Goal: Manage account settings

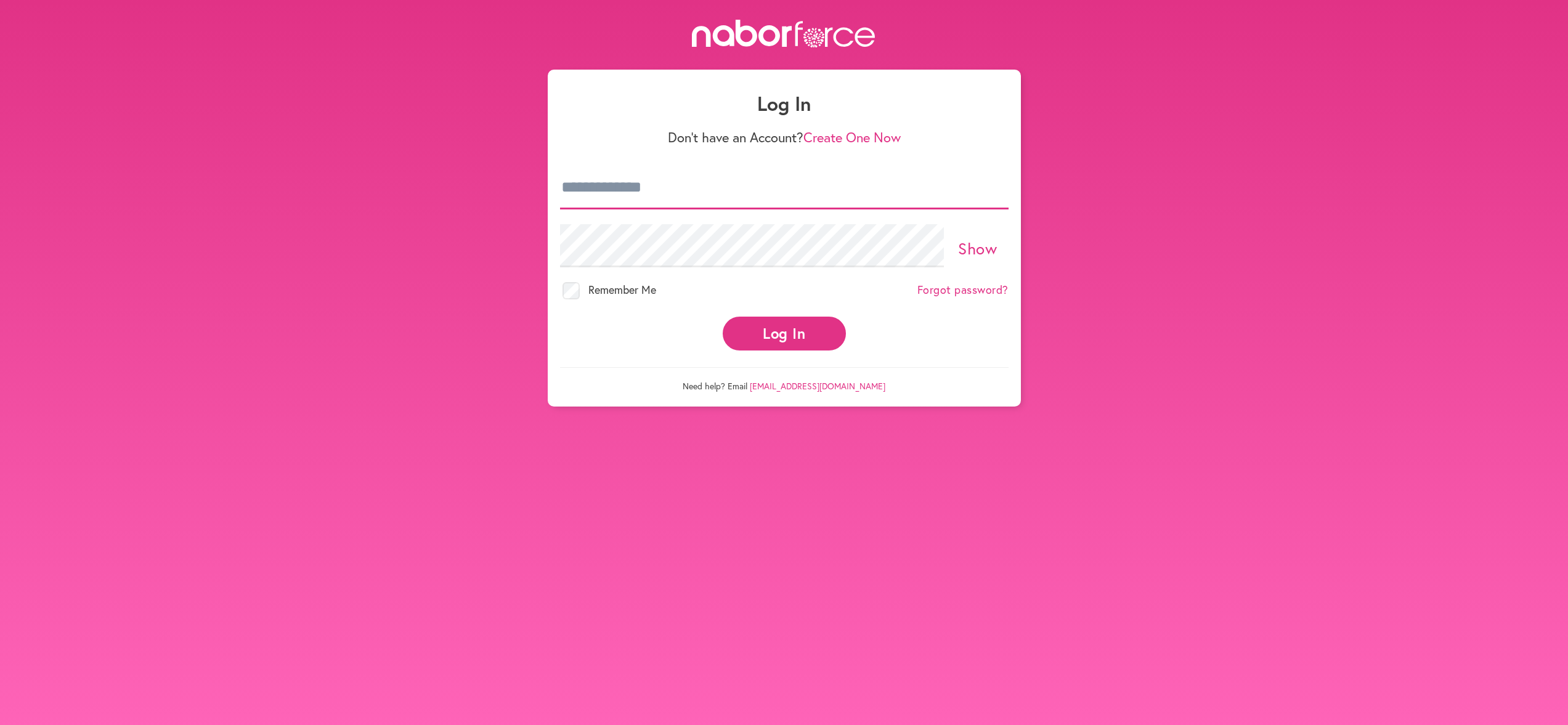
click at [657, 179] on input "email" at bounding box center [784, 188] width 449 height 44
click at [659, 198] on input "email" at bounding box center [784, 188] width 449 height 44
type input "**********"
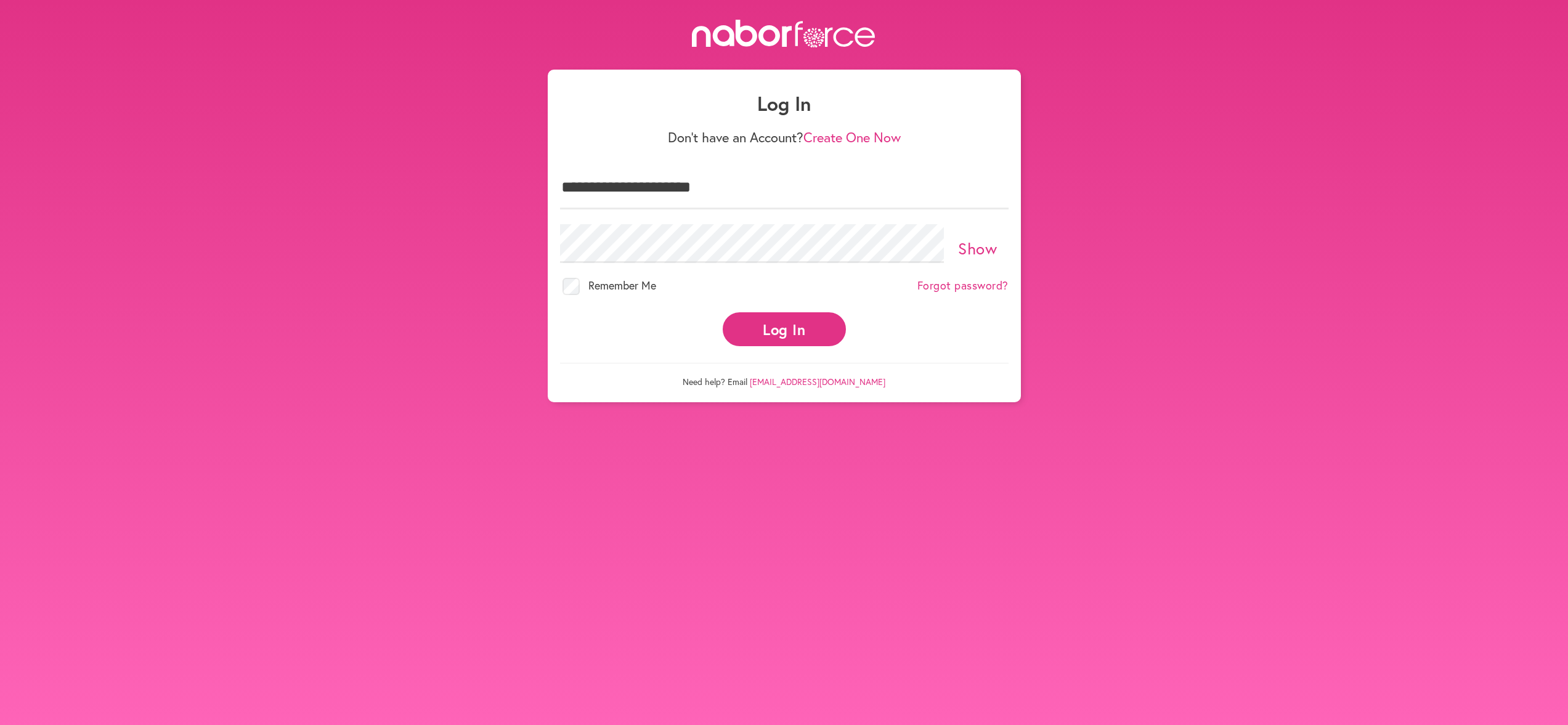
click at [751, 332] on button "Log In" at bounding box center [784, 329] width 123 height 34
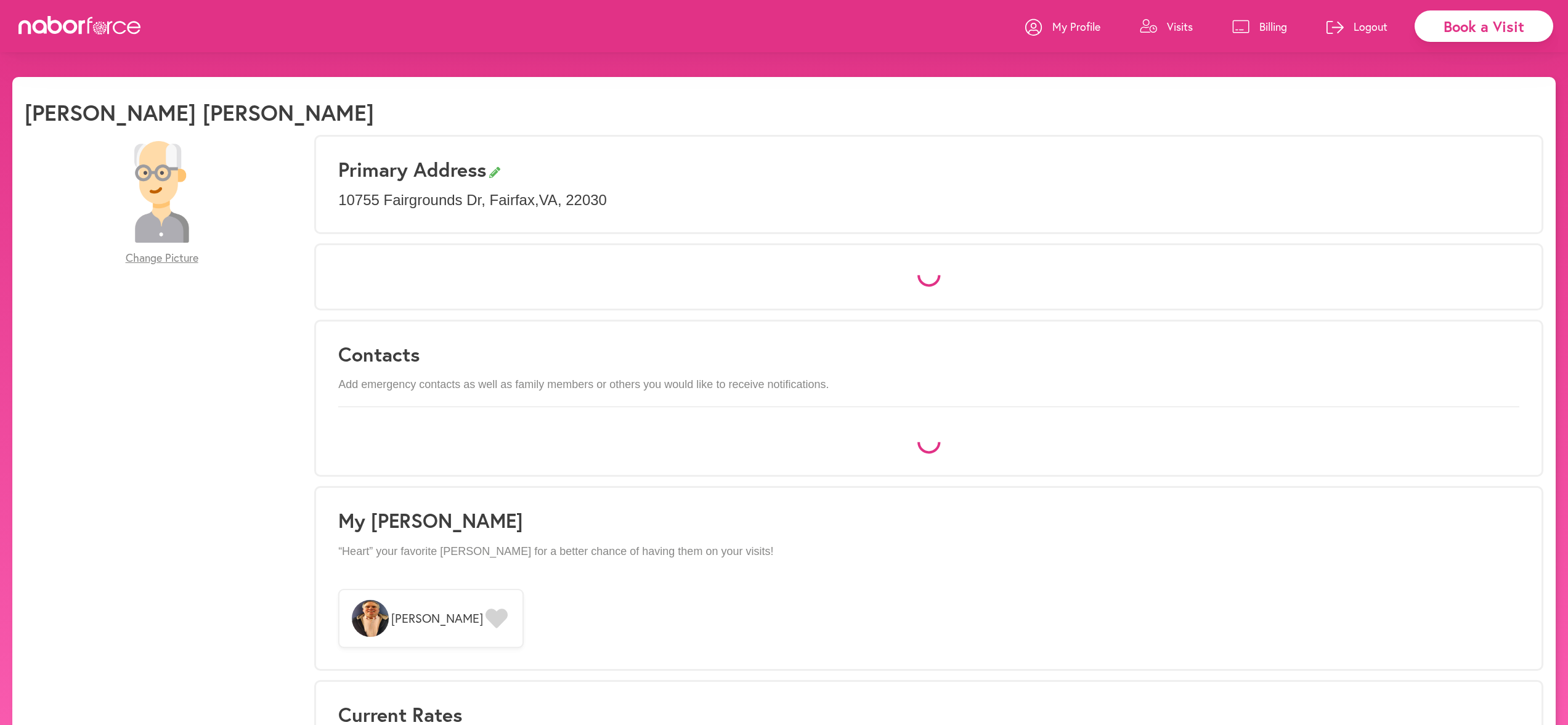
select select "*"
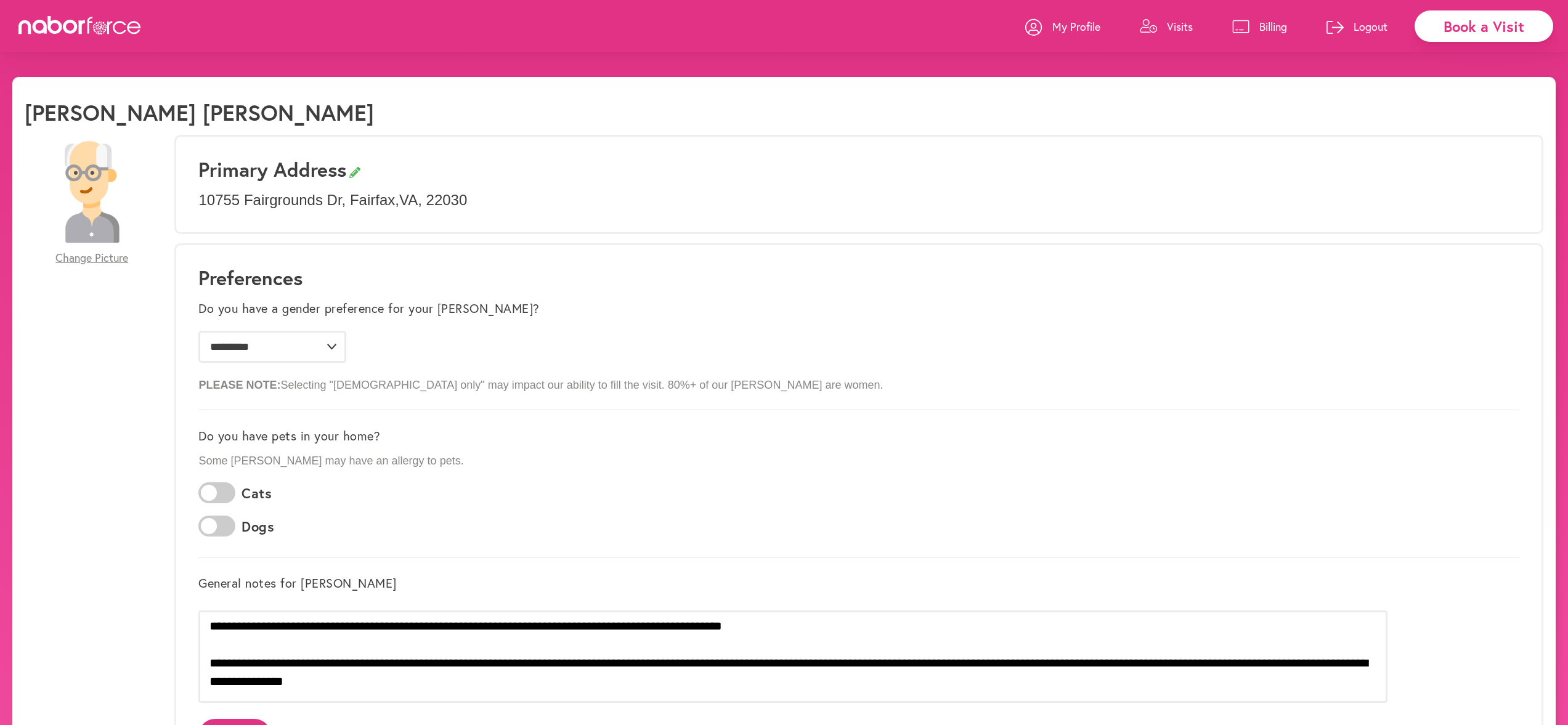
click at [1058, 26] on p "My Profile" at bounding box center [1077, 26] width 48 height 14
click at [1268, 30] on p "Billing" at bounding box center [1273, 26] width 28 height 14
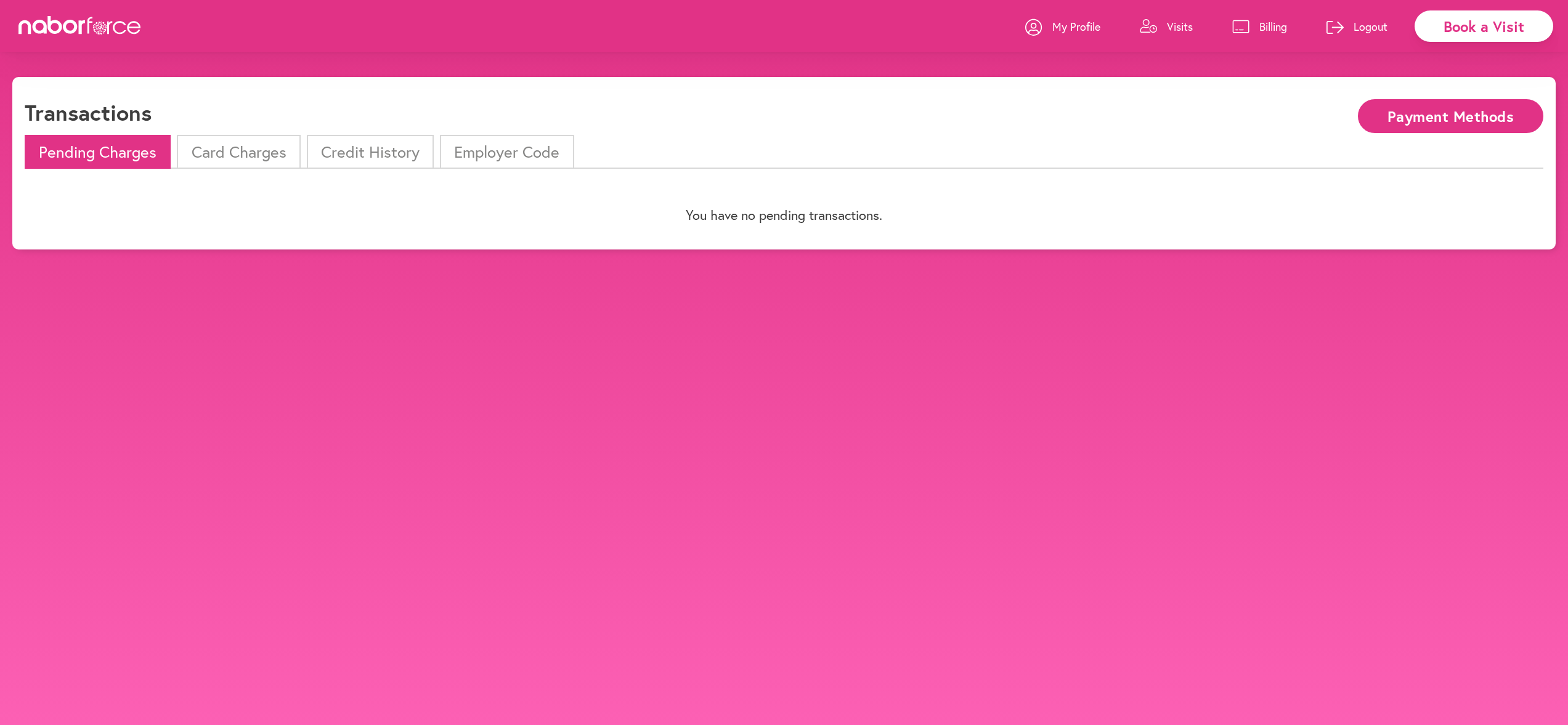
click at [499, 154] on li "Employer Code" at bounding box center [507, 152] width 133 height 34
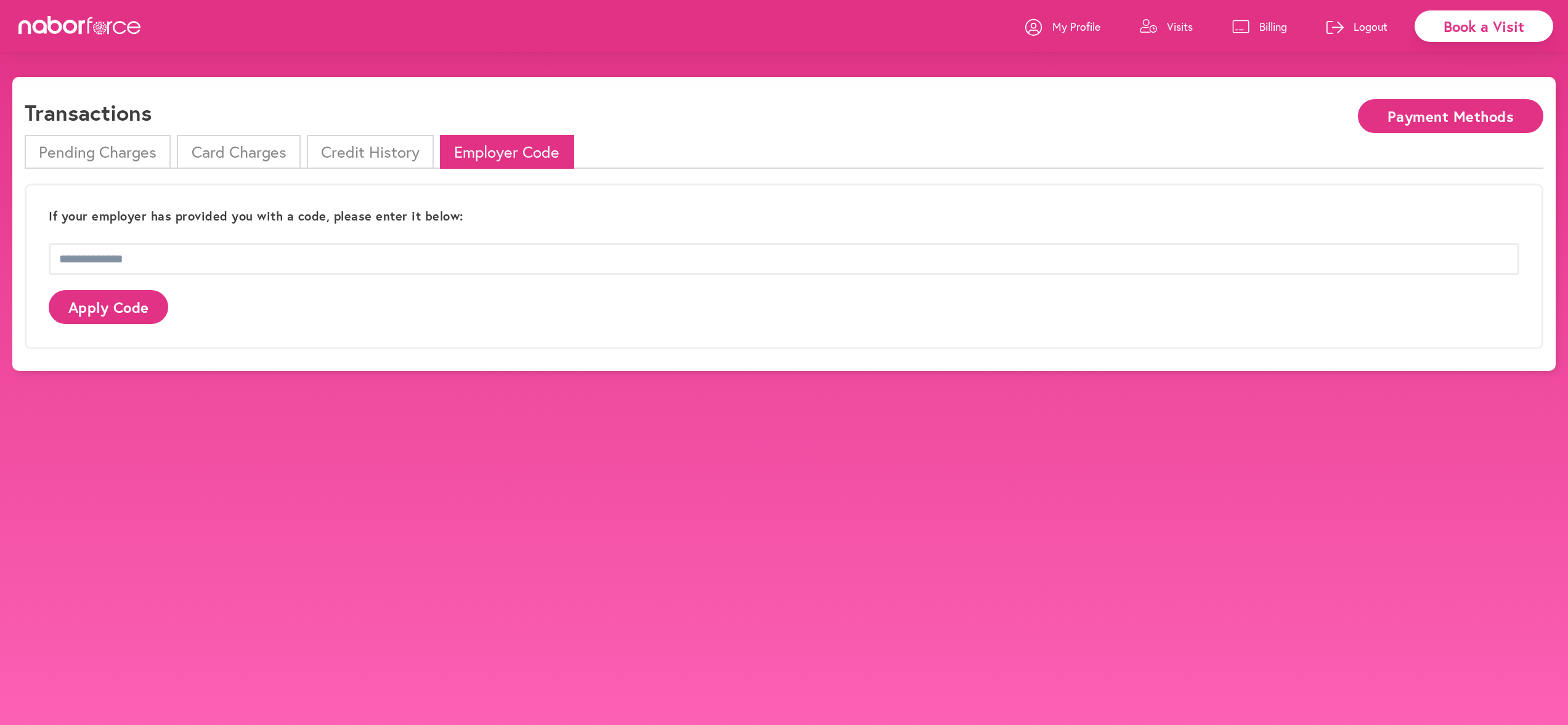
click at [373, 149] on li "Credit History" at bounding box center [370, 152] width 127 height 34
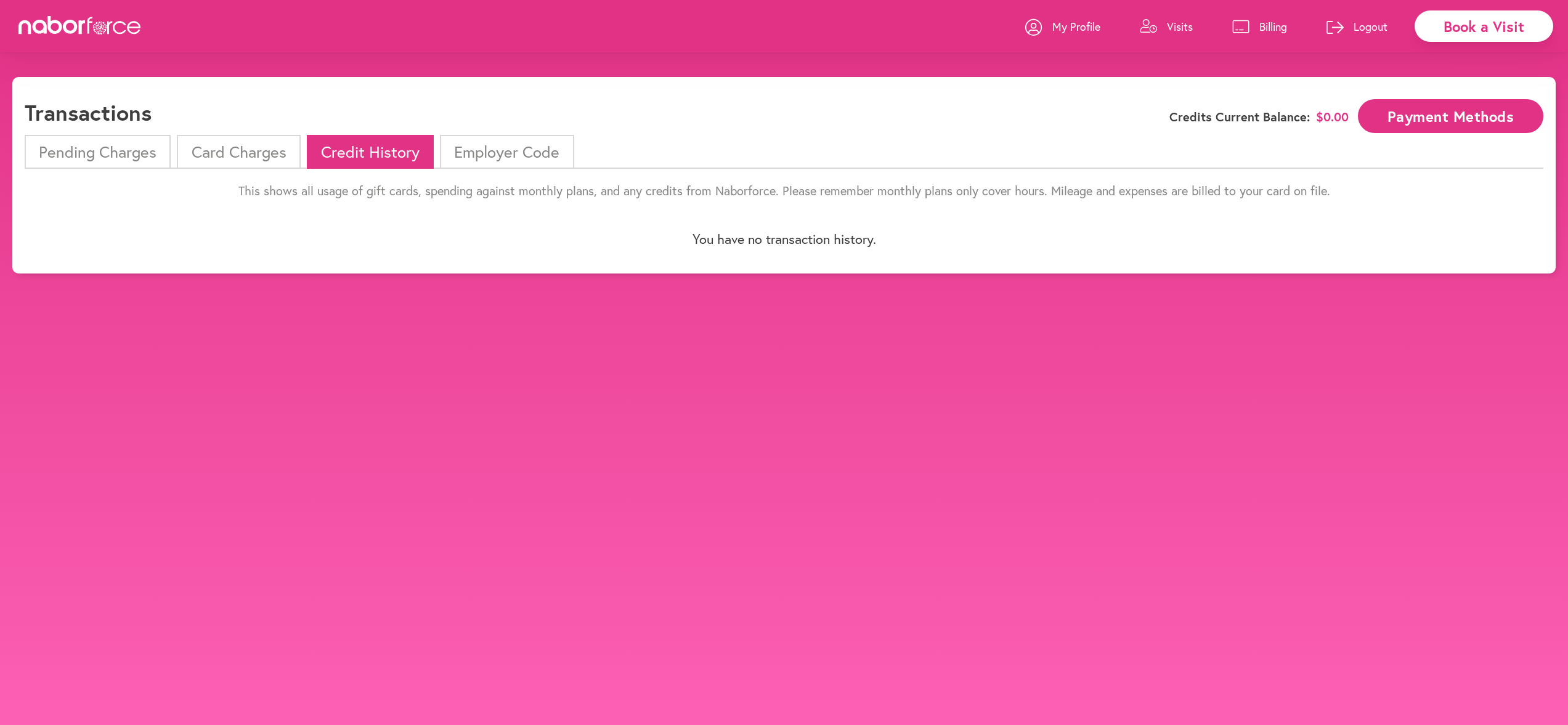
click at [237, 153] on li "Card Charges" at bounding box center [238, 152] width 123 height 34
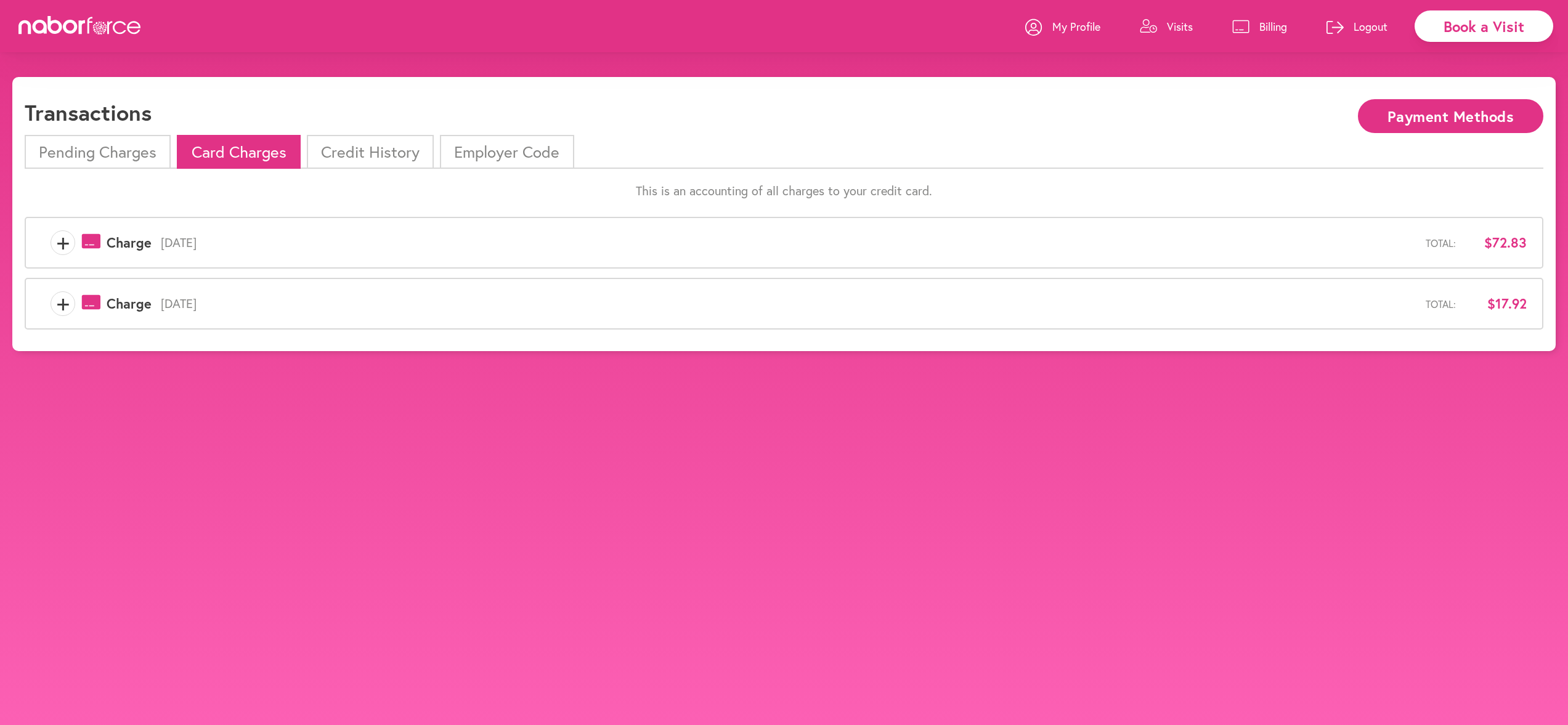
click at [106, 140] on li "Pending Charges" at bounding box center [97, 152] width 146 height 34
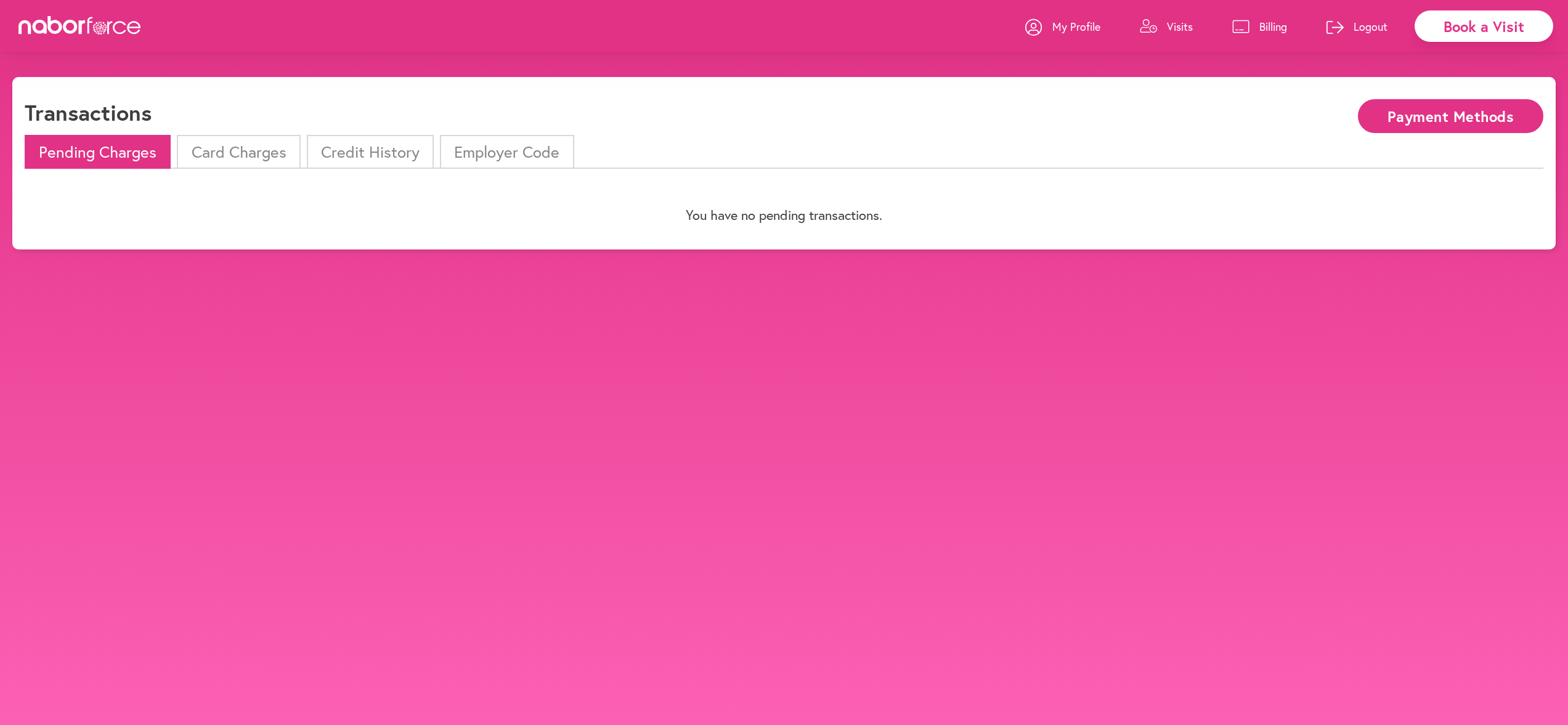
click at [1257, 31] on link "Billing" at bounding box center [1259, 26] width 55 height 37
click at [1181, 27] on p "Visits" at bounding box center [1180, 26] width 26 height 14
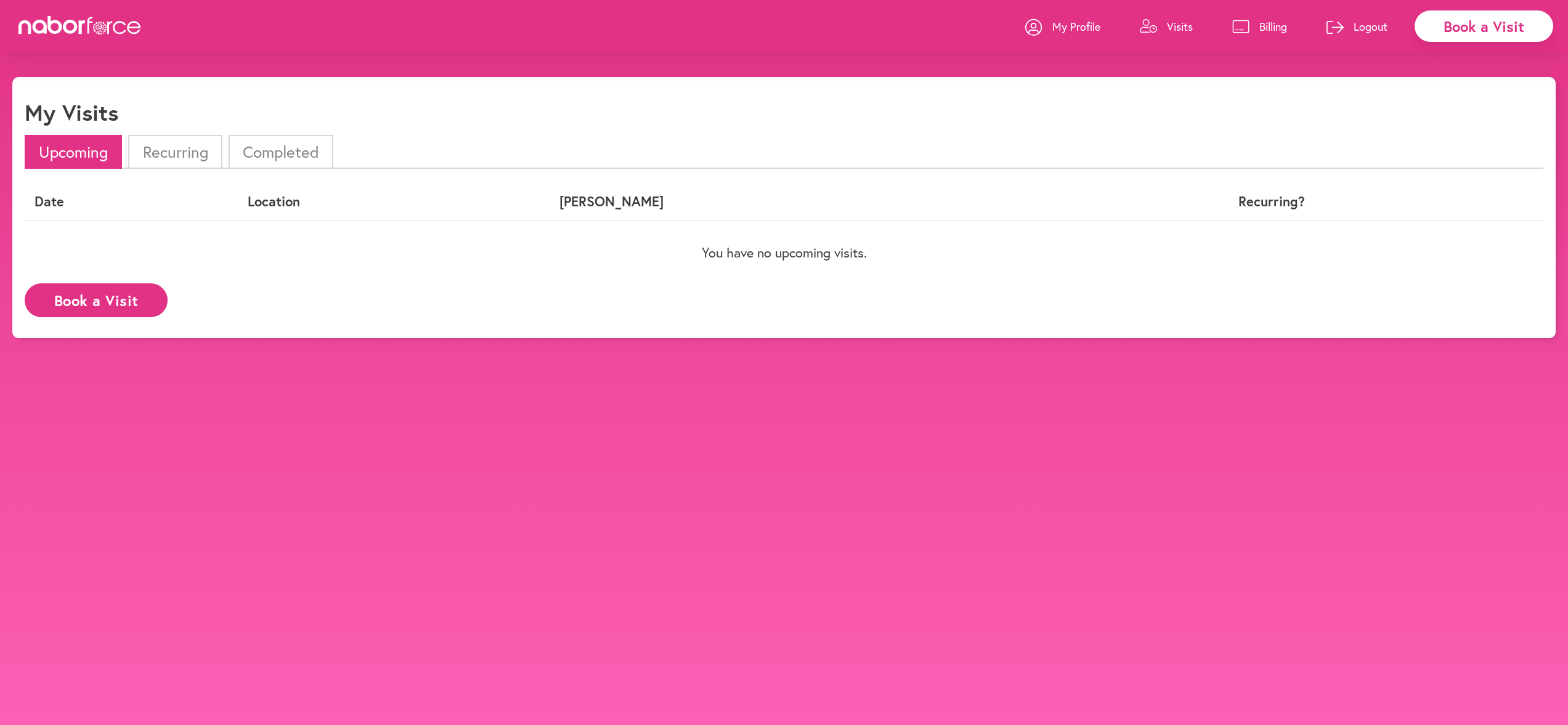
click at [1057, 24] on p "My Profile" at bounding box center [1077, 26] width 48 height 14
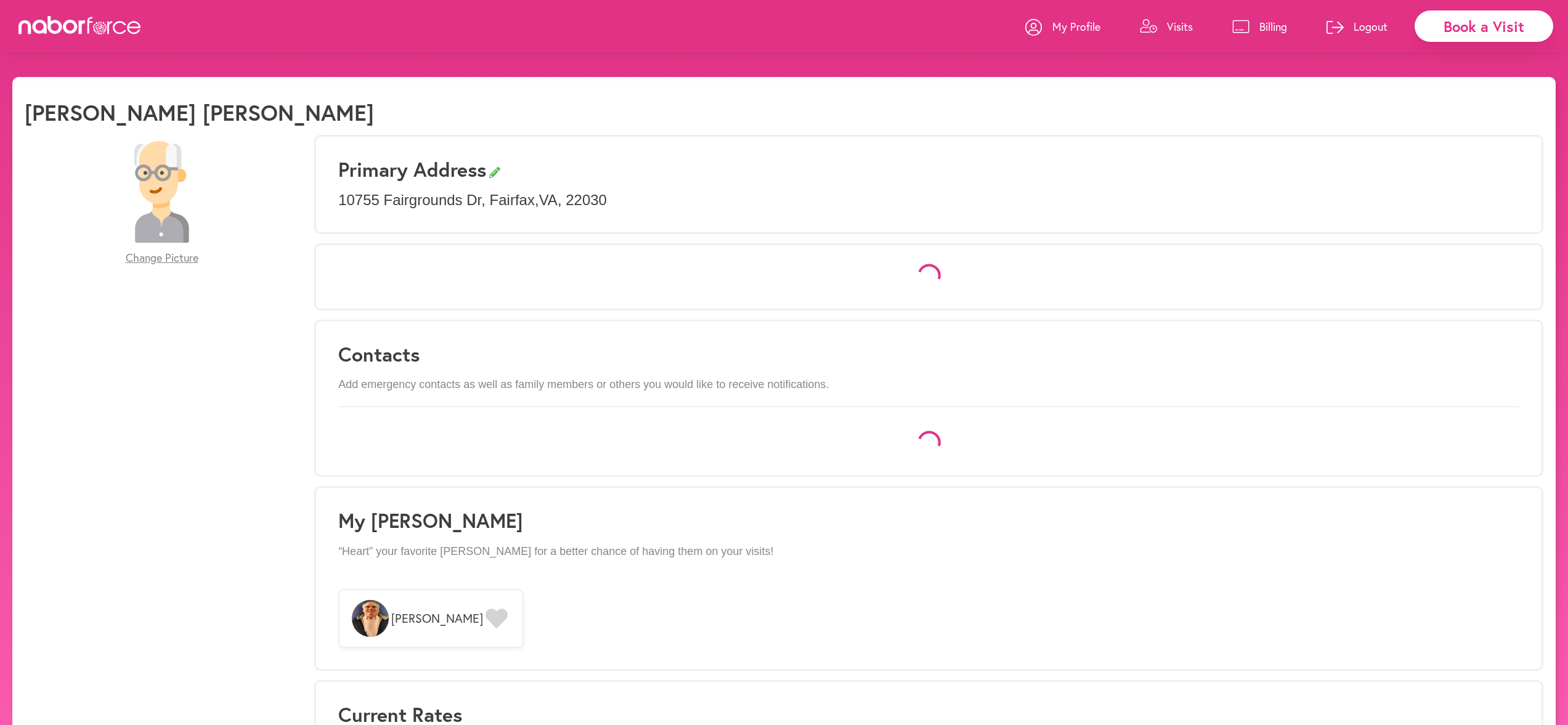
select select "*"
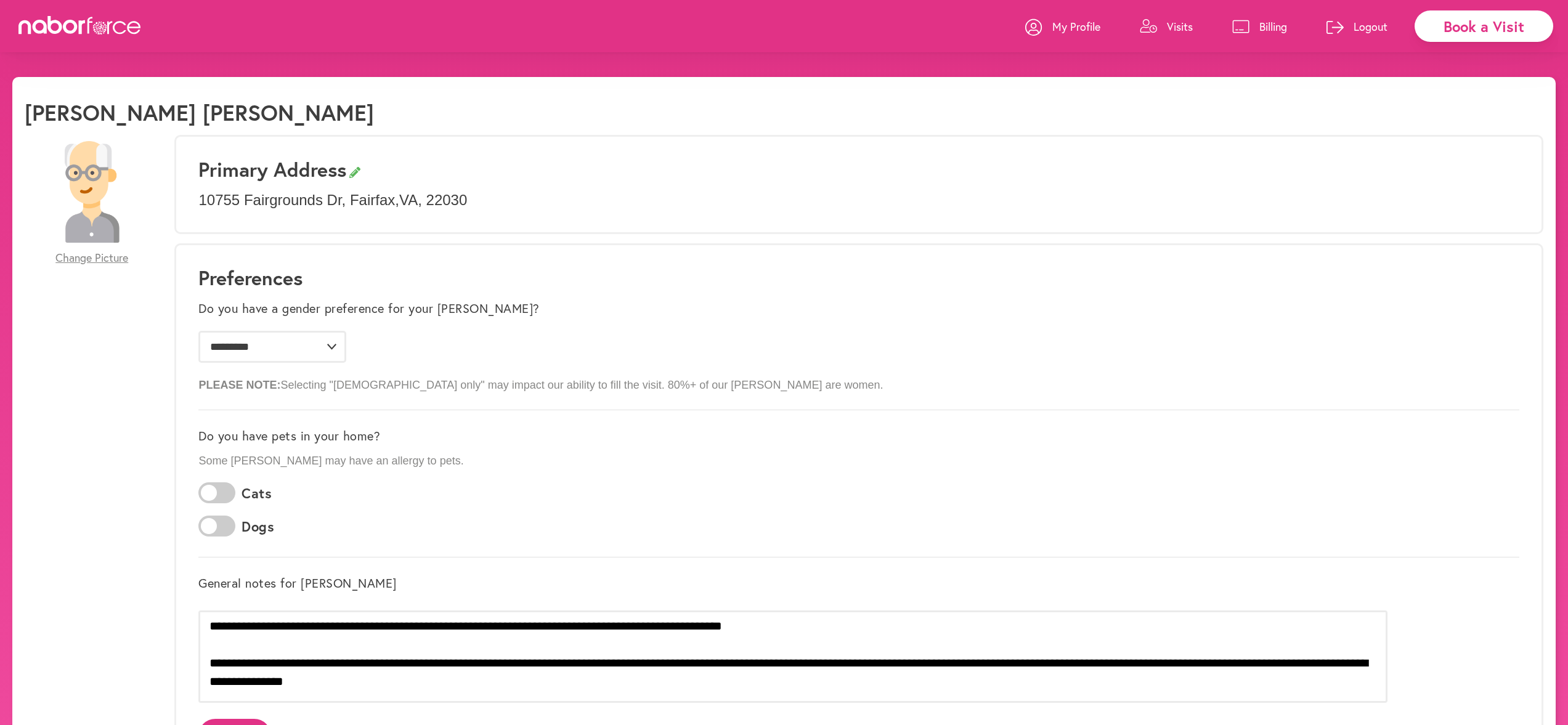
scroll to position [909, 0]
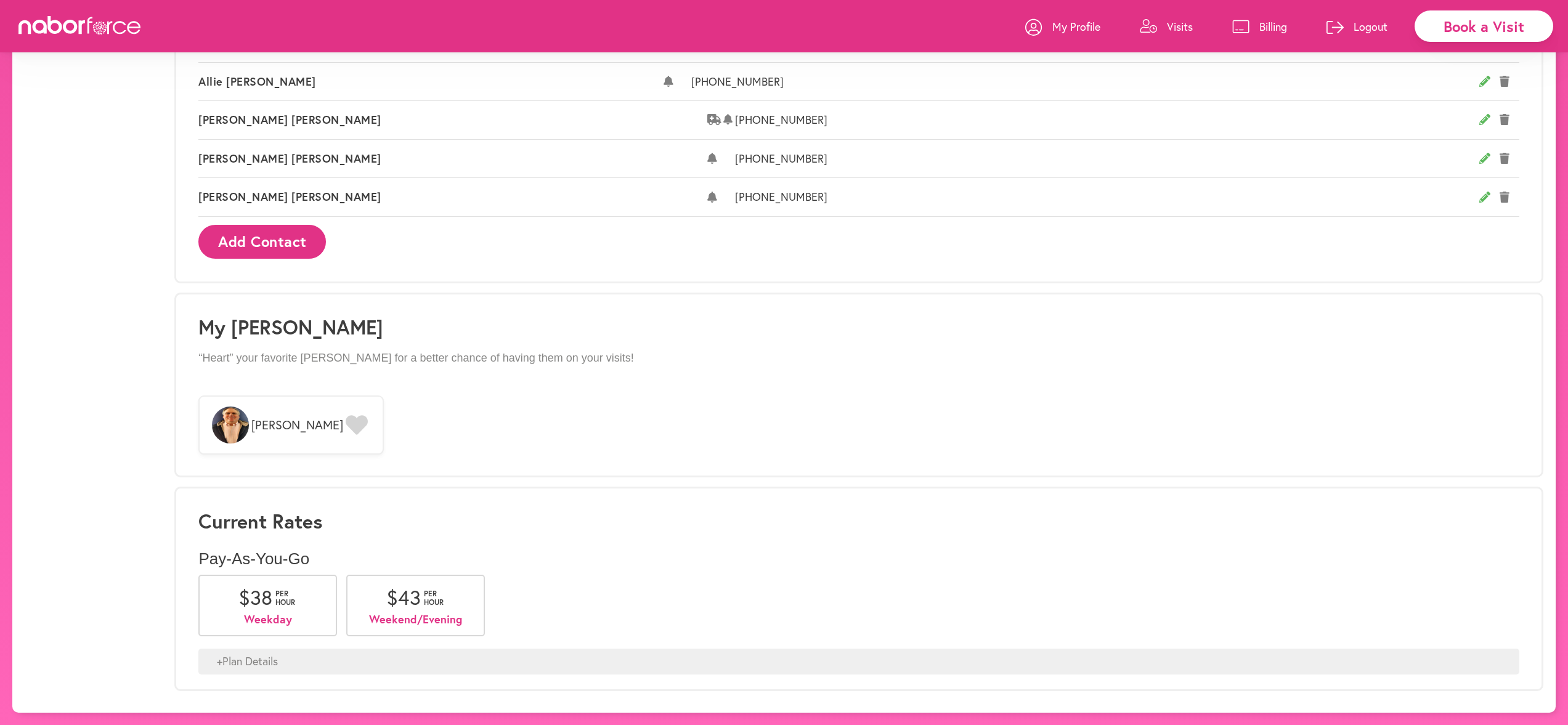
click at [758, 675] on div "Current Rates Pay-As-You-Go $ 38 per hour Weekday $ 43 per hour Weekend/Evening…" at bounding box center [859, 588] width 1370 height 204
click at [368, 661] on div "+ Plan Details" at bounding box center [859, 661] width 1321 height 26
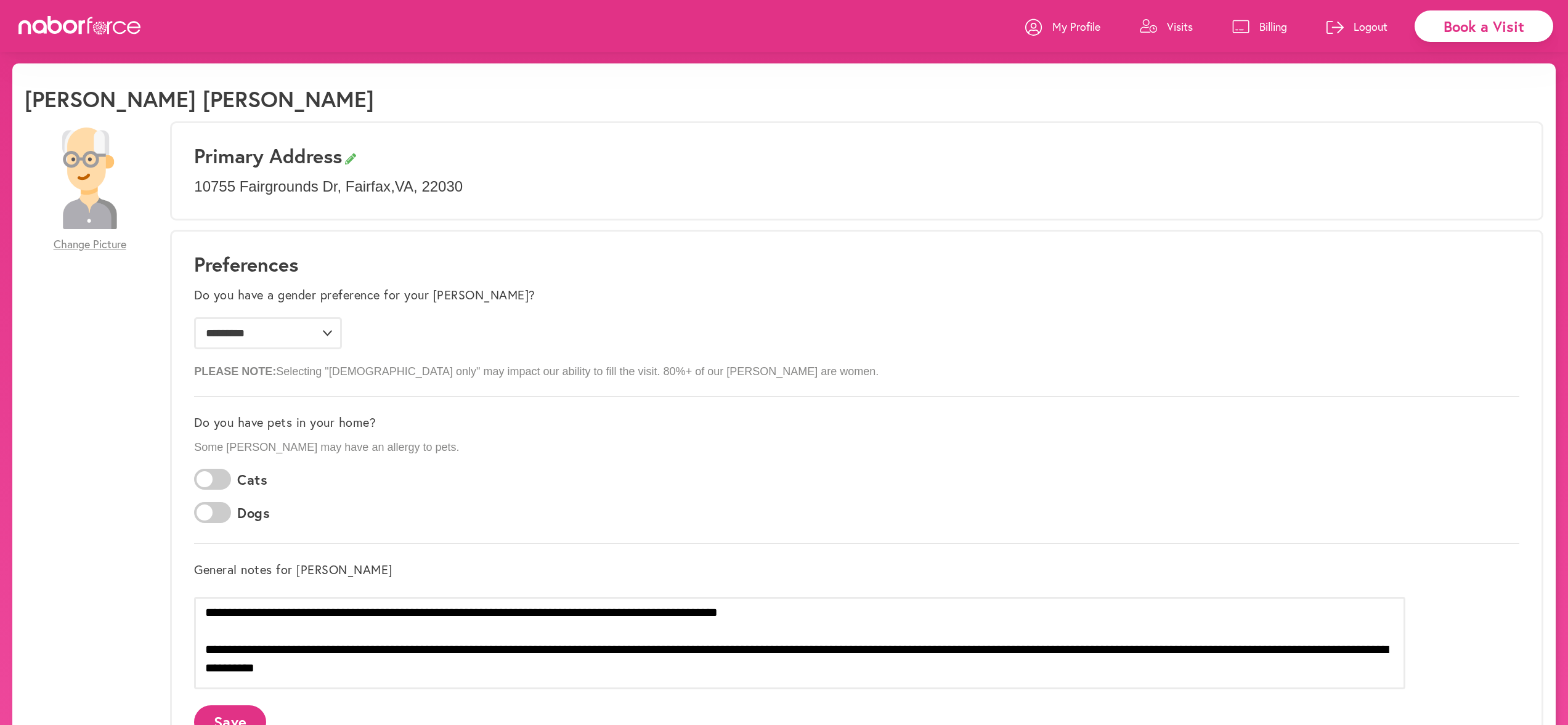
scroll to position [0, 0]
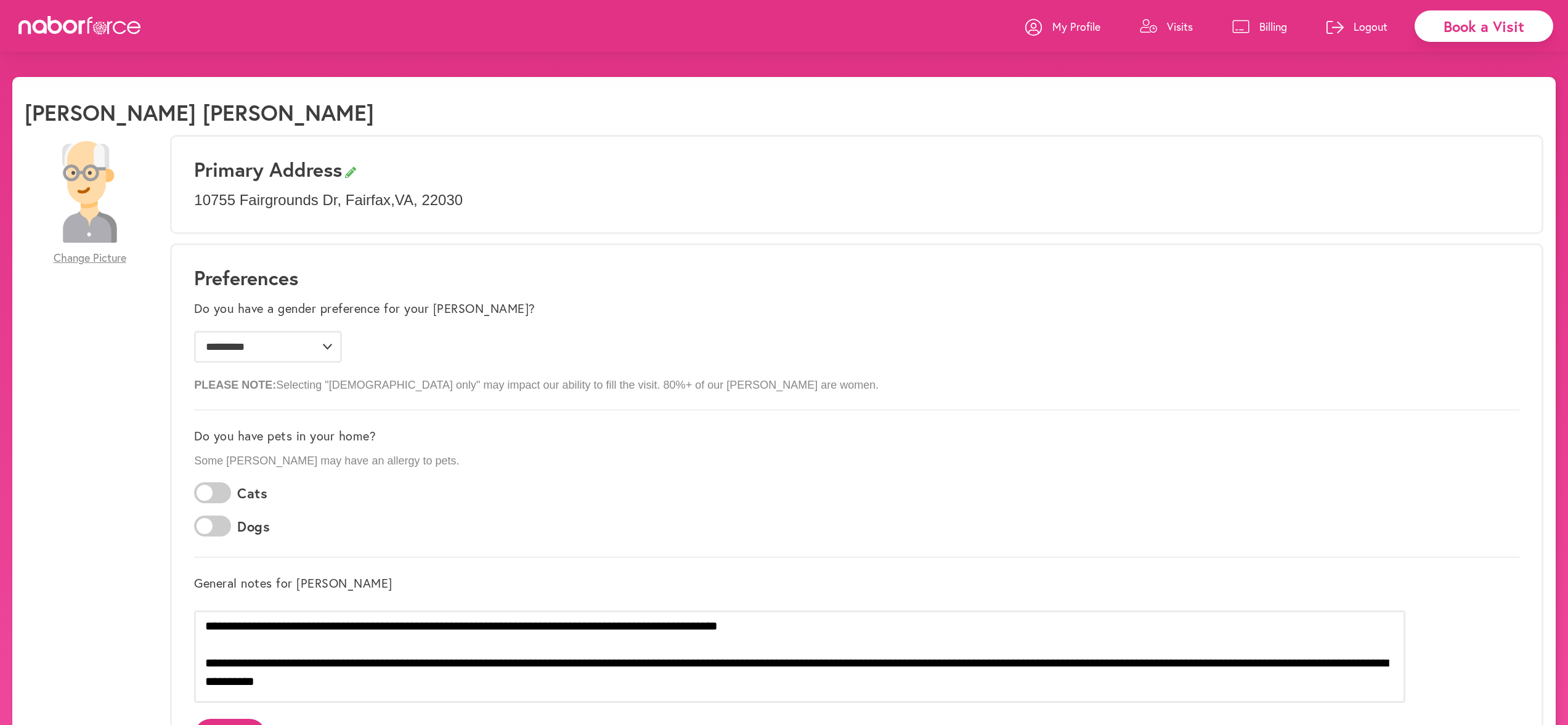
click at [1093, 37] on link "My Profile" at bounding box center [1063, 26] width 75 height 37
click at [1081, 30] on p "My Profile" at bounding box center [1077, 26] width 48 height 14
click at [1157, 20] on link "Visits" at bounding box center [1167, 26] width 53 height 37
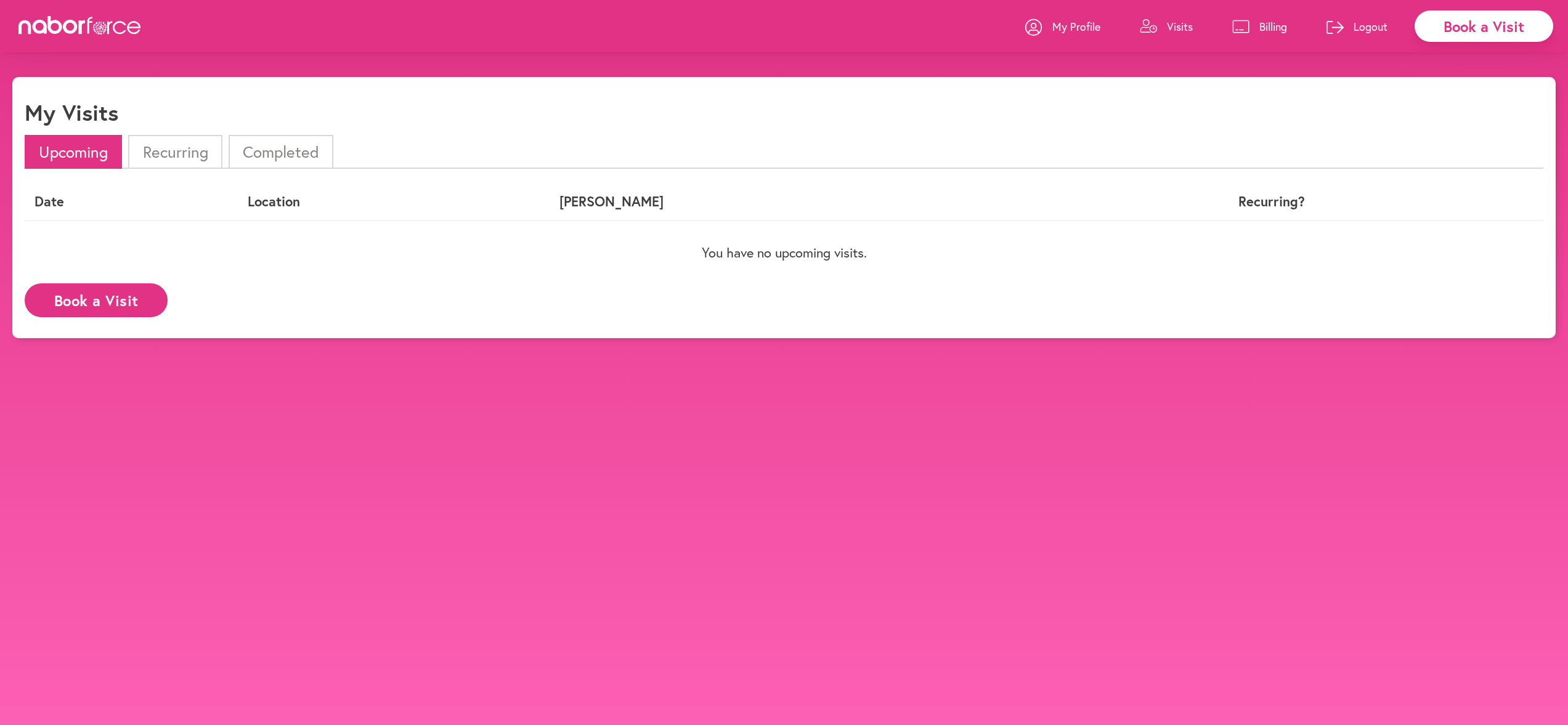
click at [276, 143] on li "Completed" at bounding box center [281, 152] width 104 height 34
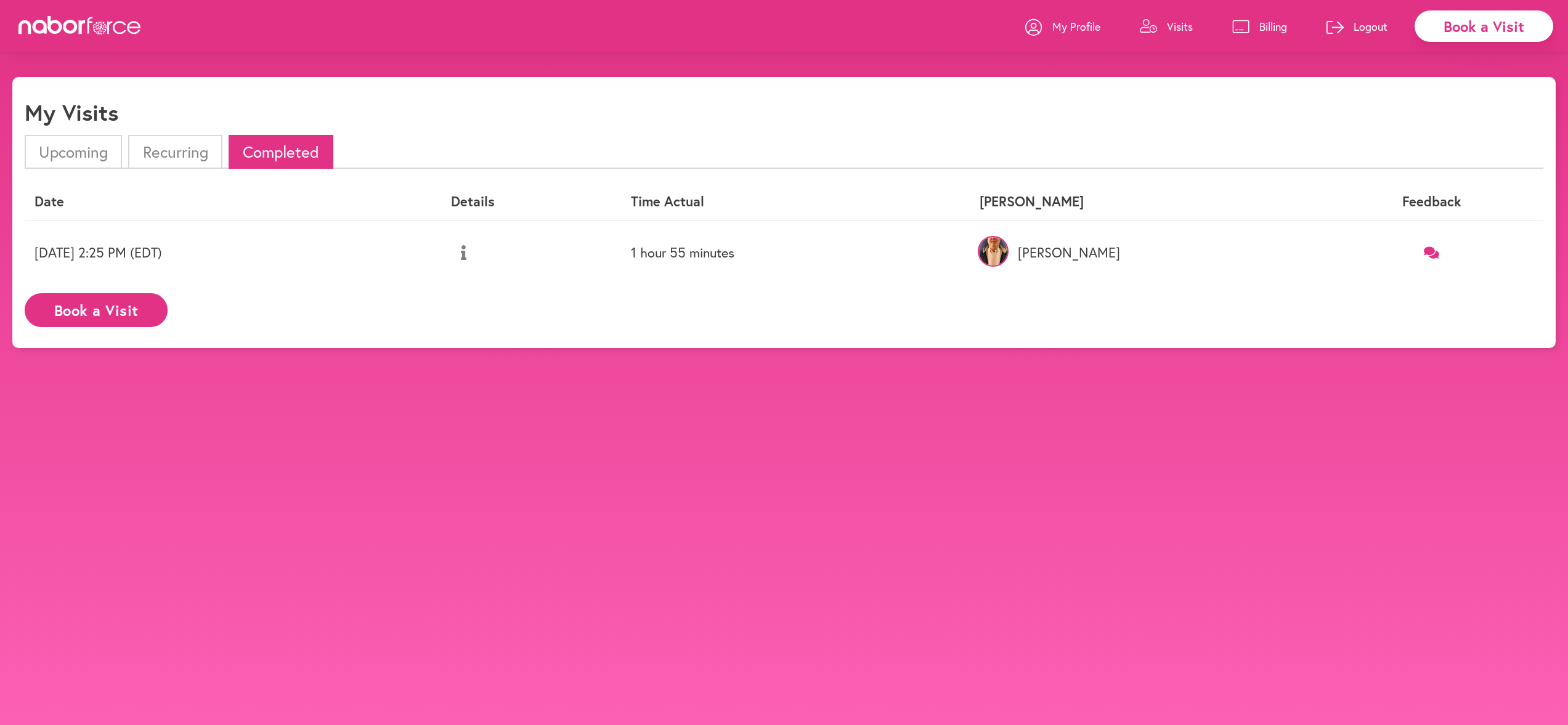
click at [1287, 28] on div "My Profile Visits Billing Logout" at bounding box center [1212, 26] width 374 height 52
click at [1267, 28] on p "Billing" at bounding box center [1273, 26] width 28 height 14
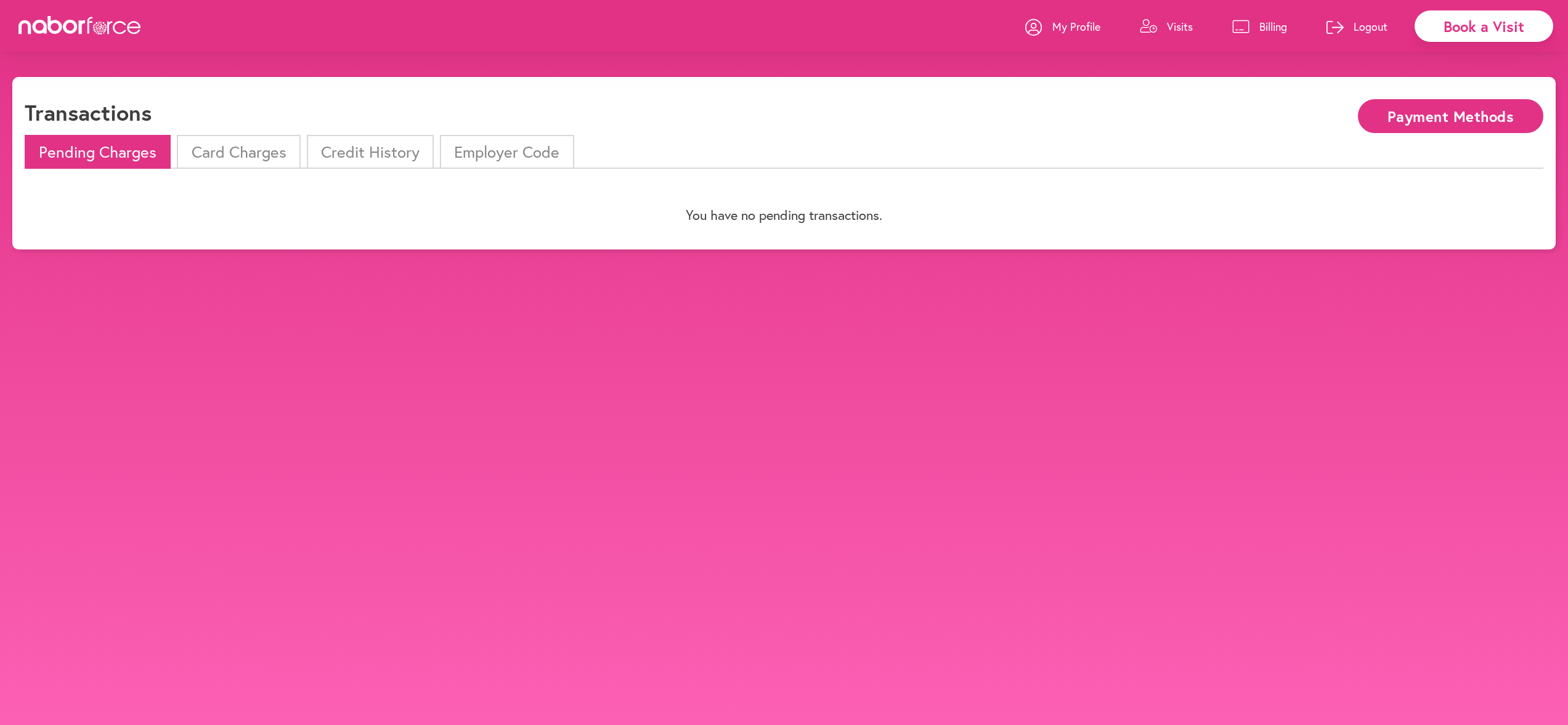
click at [1057, 24] on p "My Profile" at bounding box center [1077, 26] width 48 height 14
select select "*"
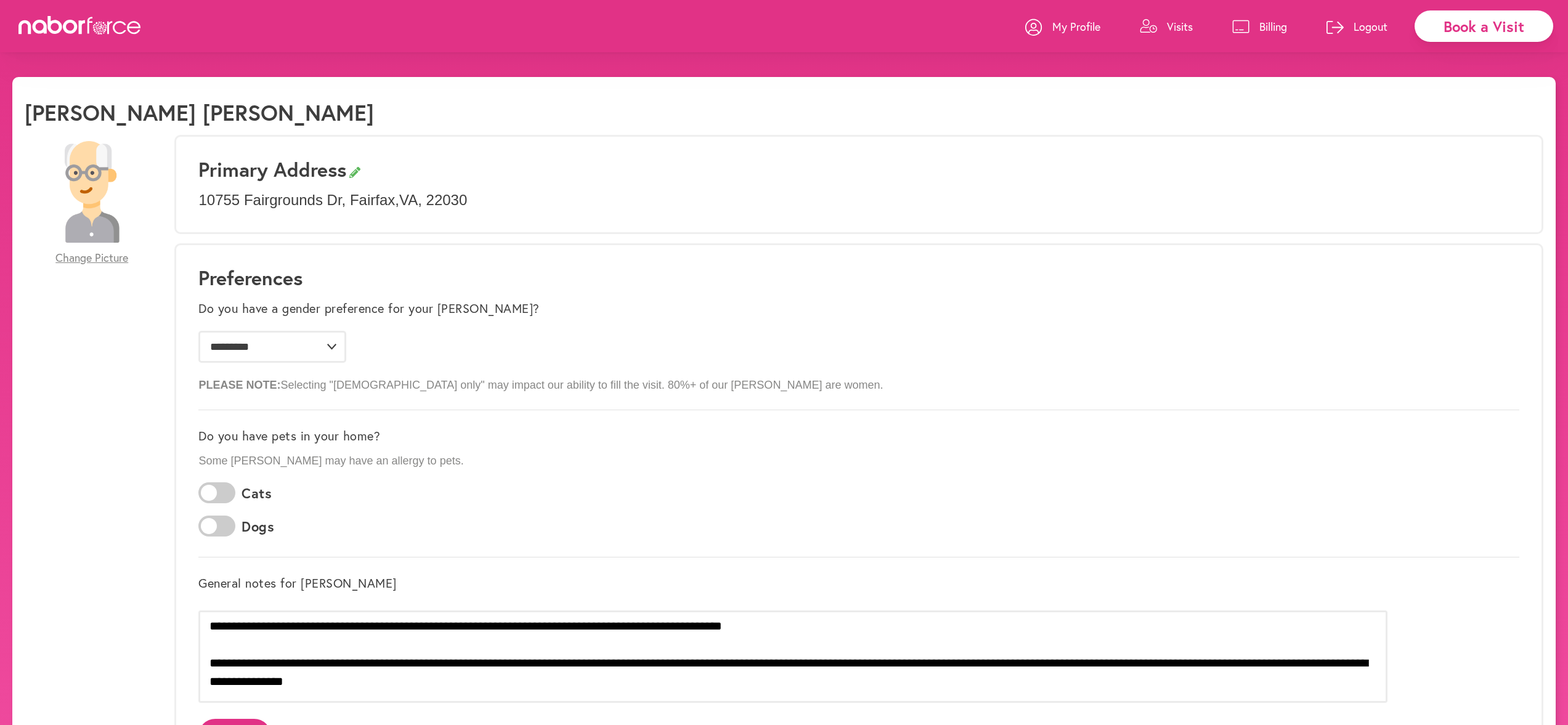
click at [74, 24] on icon at bounding box center [79, 25] width 123 height 18
